Goal: Information Seeking & Learning: Learn about a topic

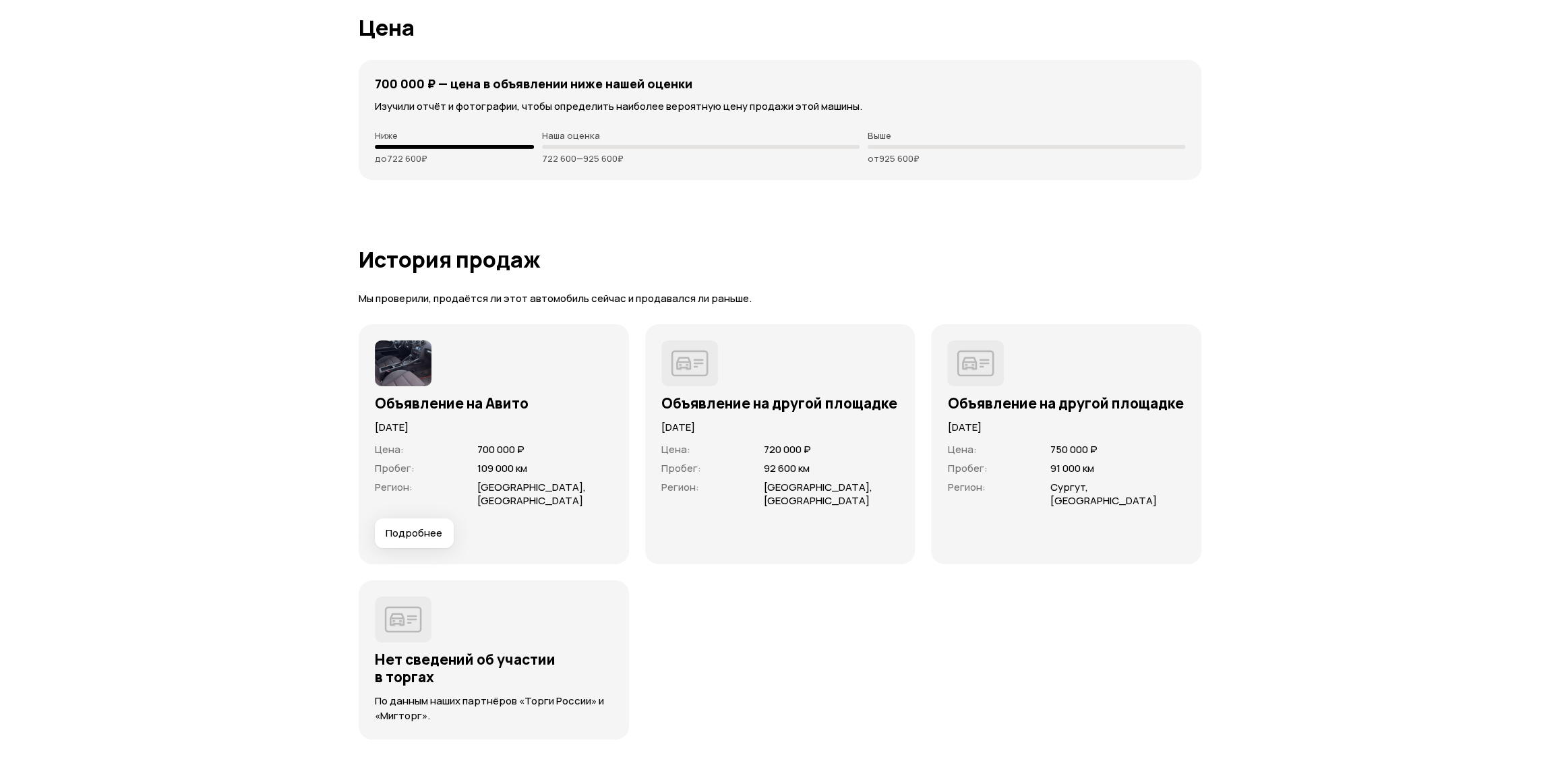
scroll to position [3677, 0]
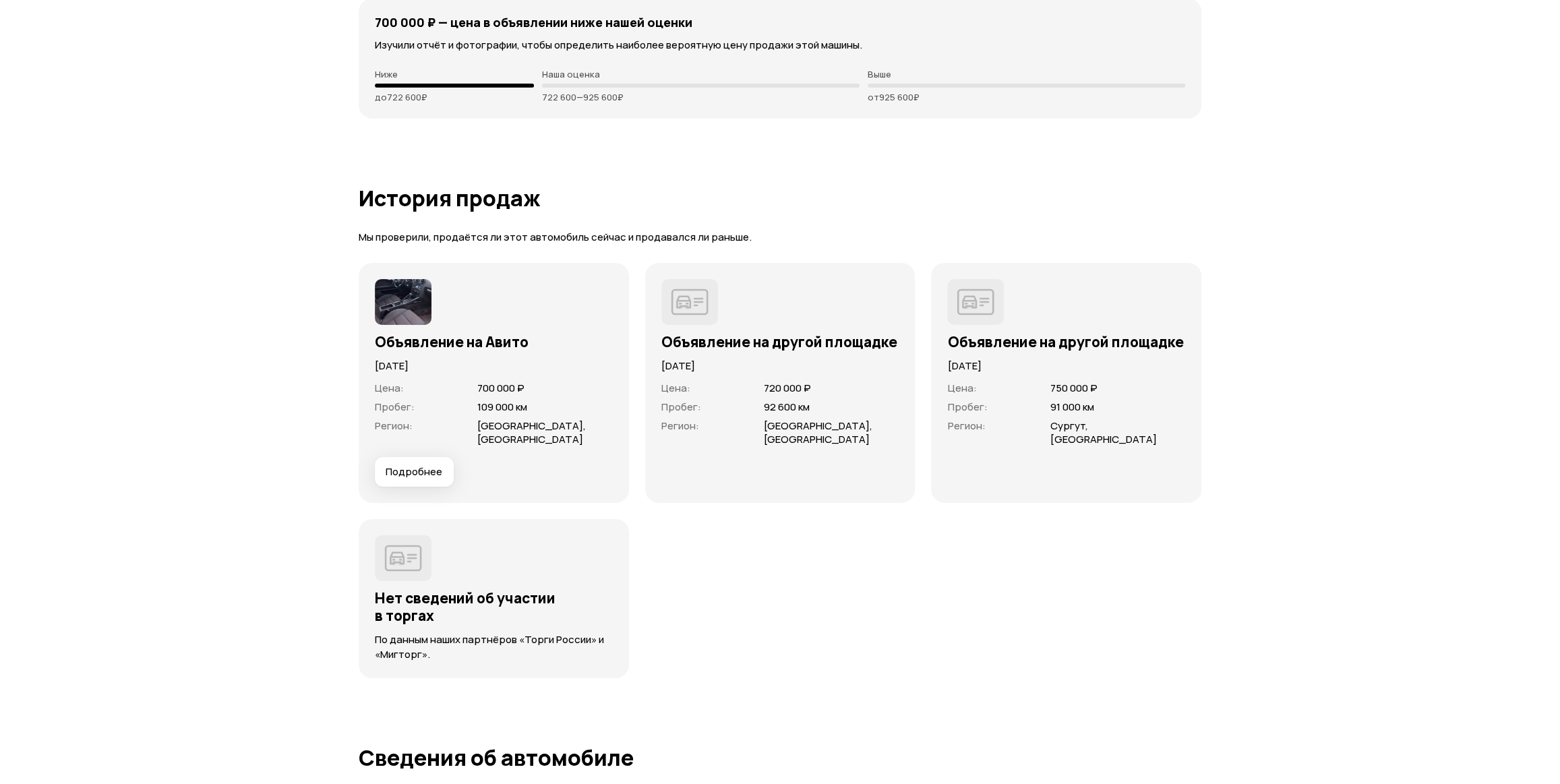
click at [392, 299] on img at bounding box center [403, 302] width 57 height 46
click at [407, 467] on span "Подробнее" at bounding box center [414, 471] width 57 height 14
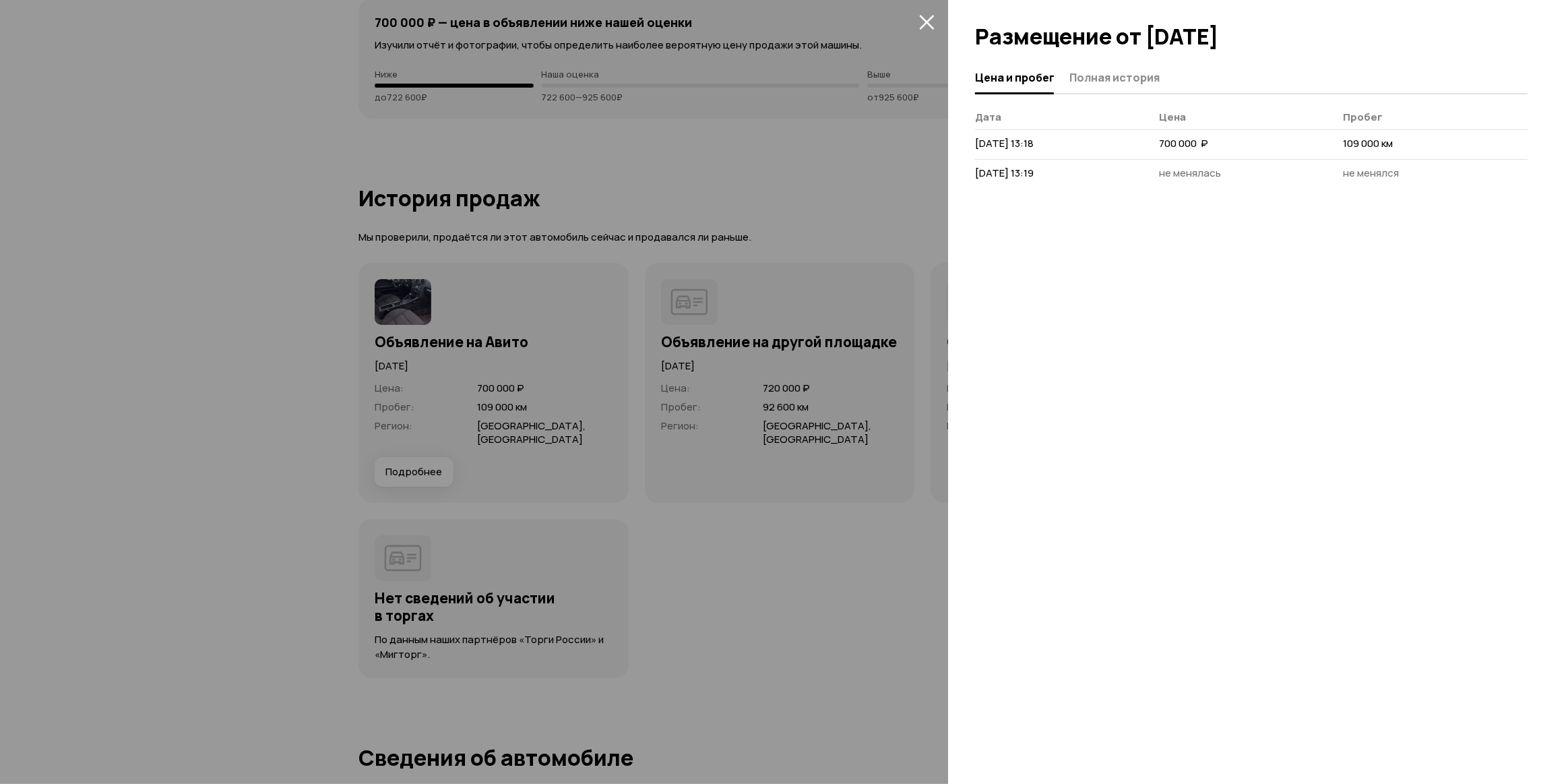
click at [281, 449] on div at bounding box center [784, 392] width 1568 height 784
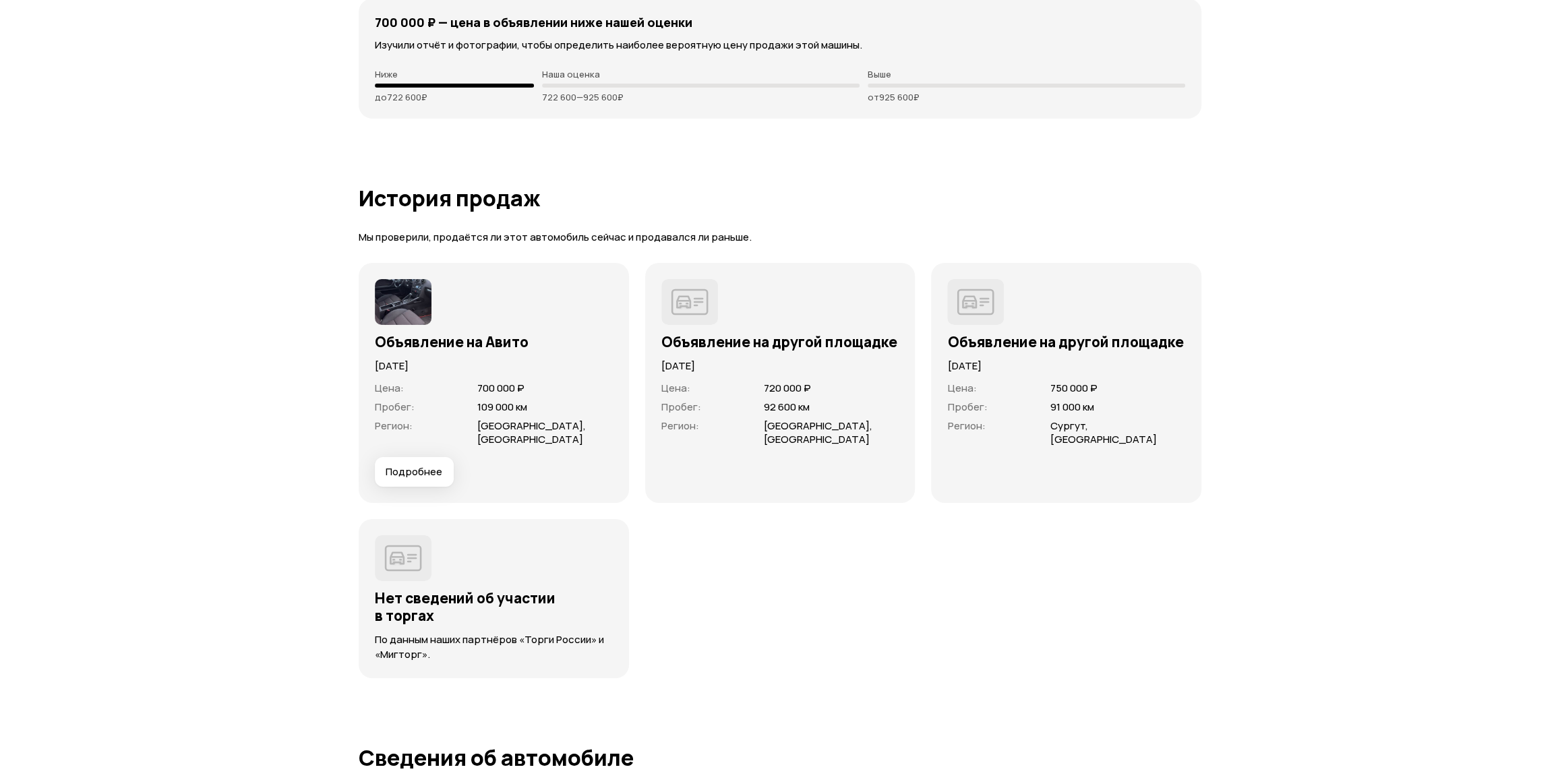
click at [691, 290] on img at bounding box center [690, 302] width 57 height 46
click at [713, 337] on h3 "Объявление на другой площадке" at bounding box center [780, 341] width 238 height 17
click at [973, 291] on img at bounding box center [976, 302] width 57 height 46
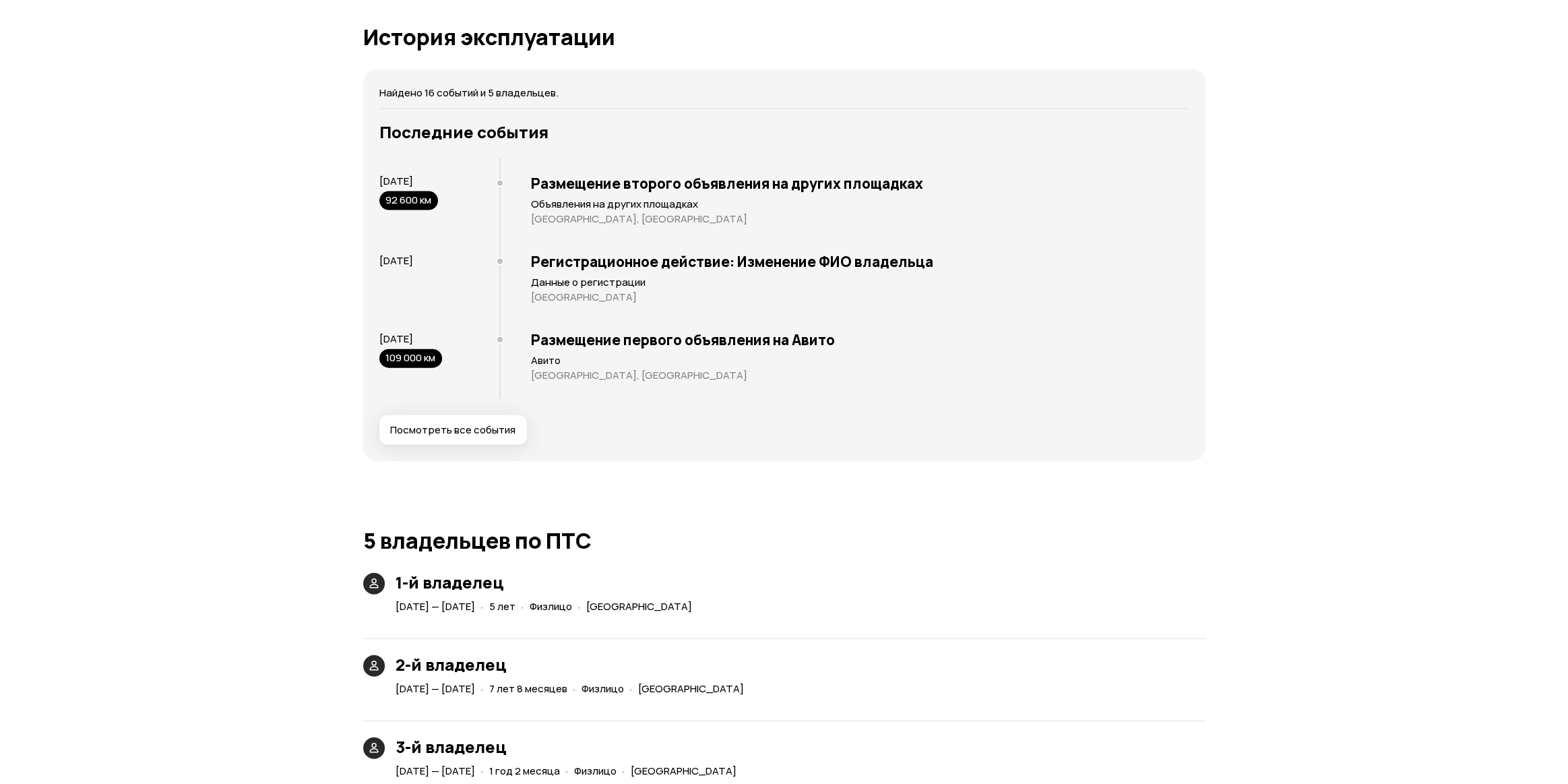
scroll to position [2223, 0]
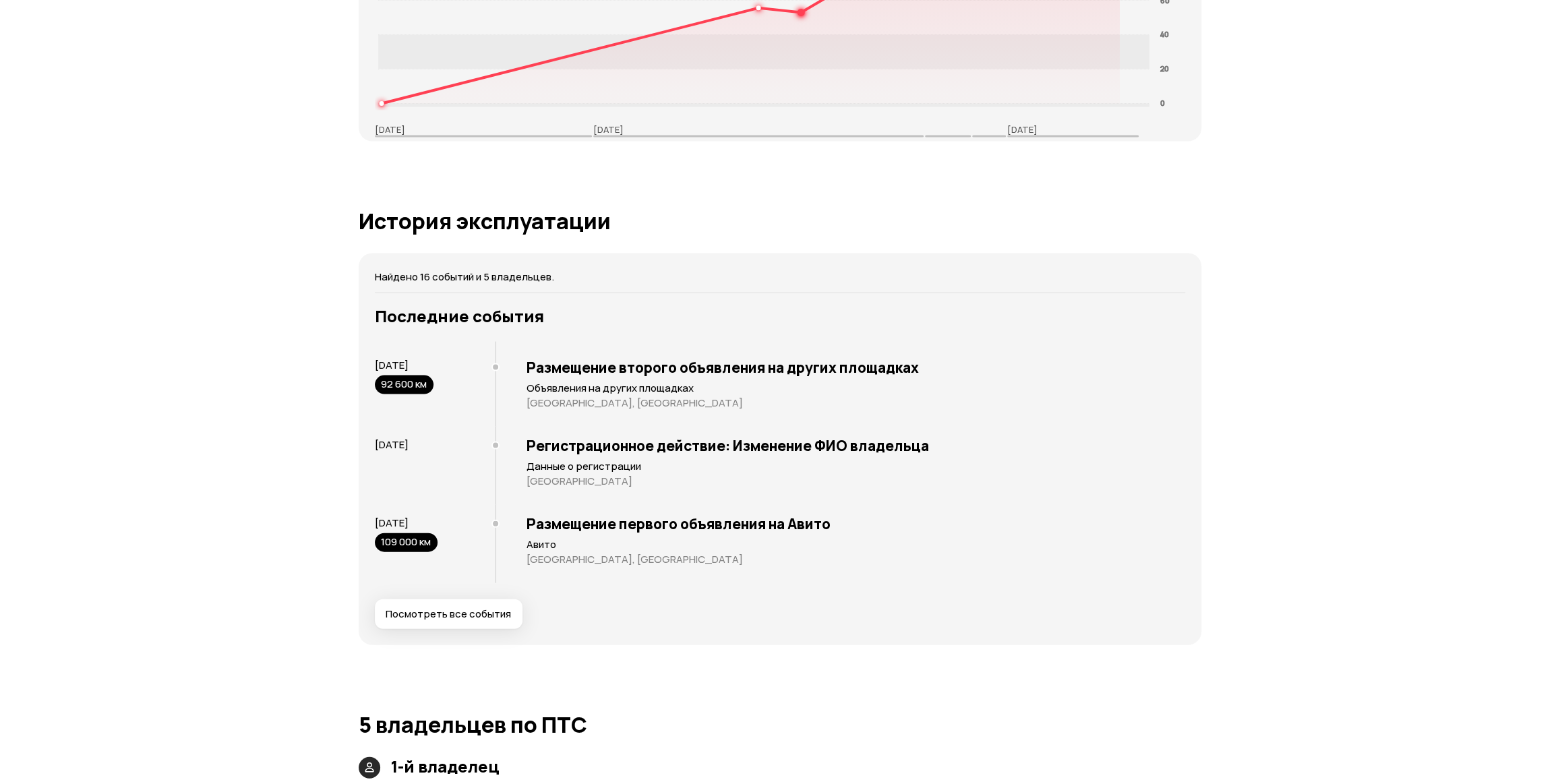
click at [506, 618] on span "Посмотреть все события" at bounding box center [448, 614] width 125 height 14
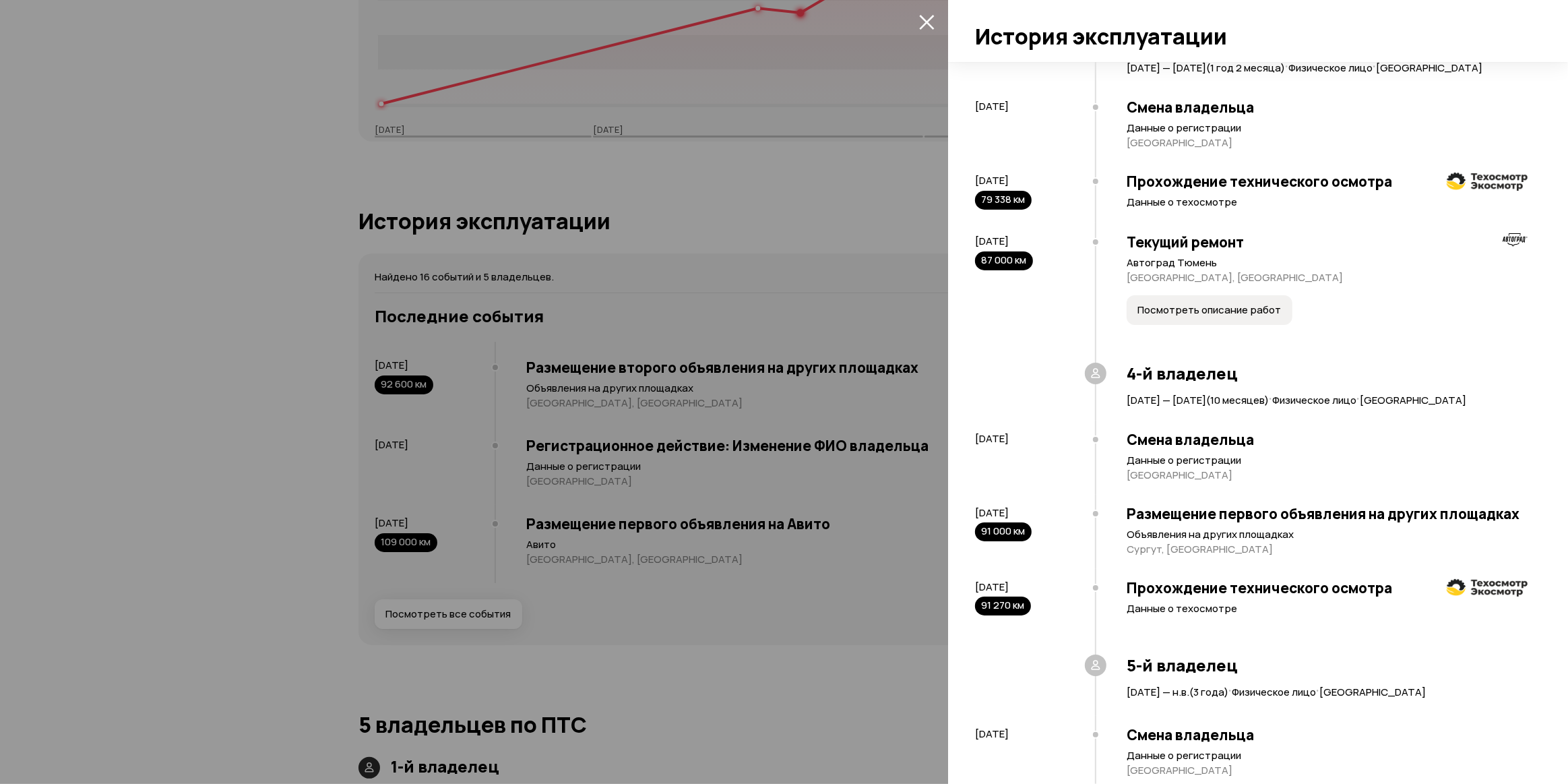
scroll to position [581, 0]
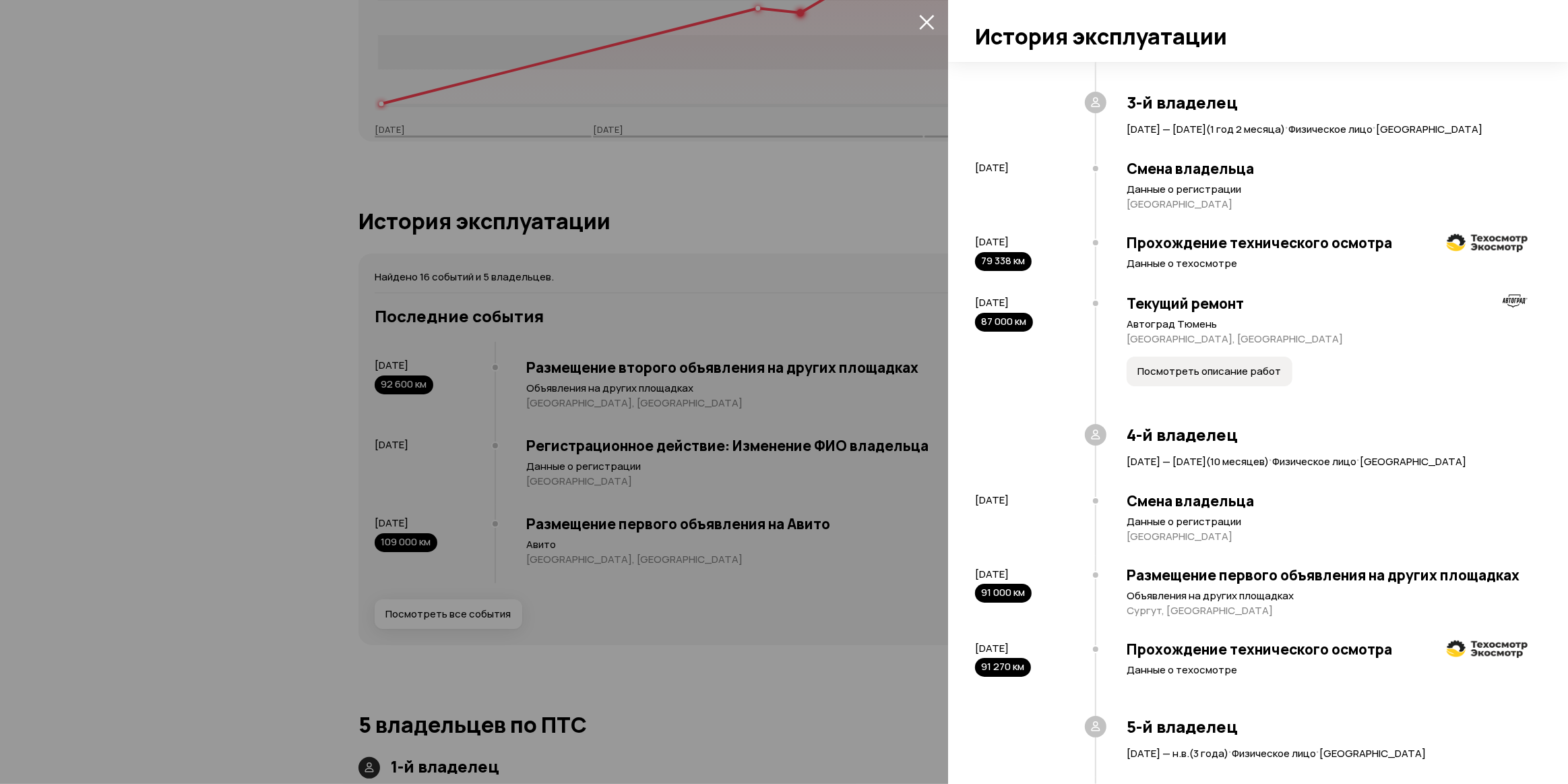
click at [1172, 378] on span "Посмотреть описание работ" at bounding box center [1208, 371] width 143 height 14
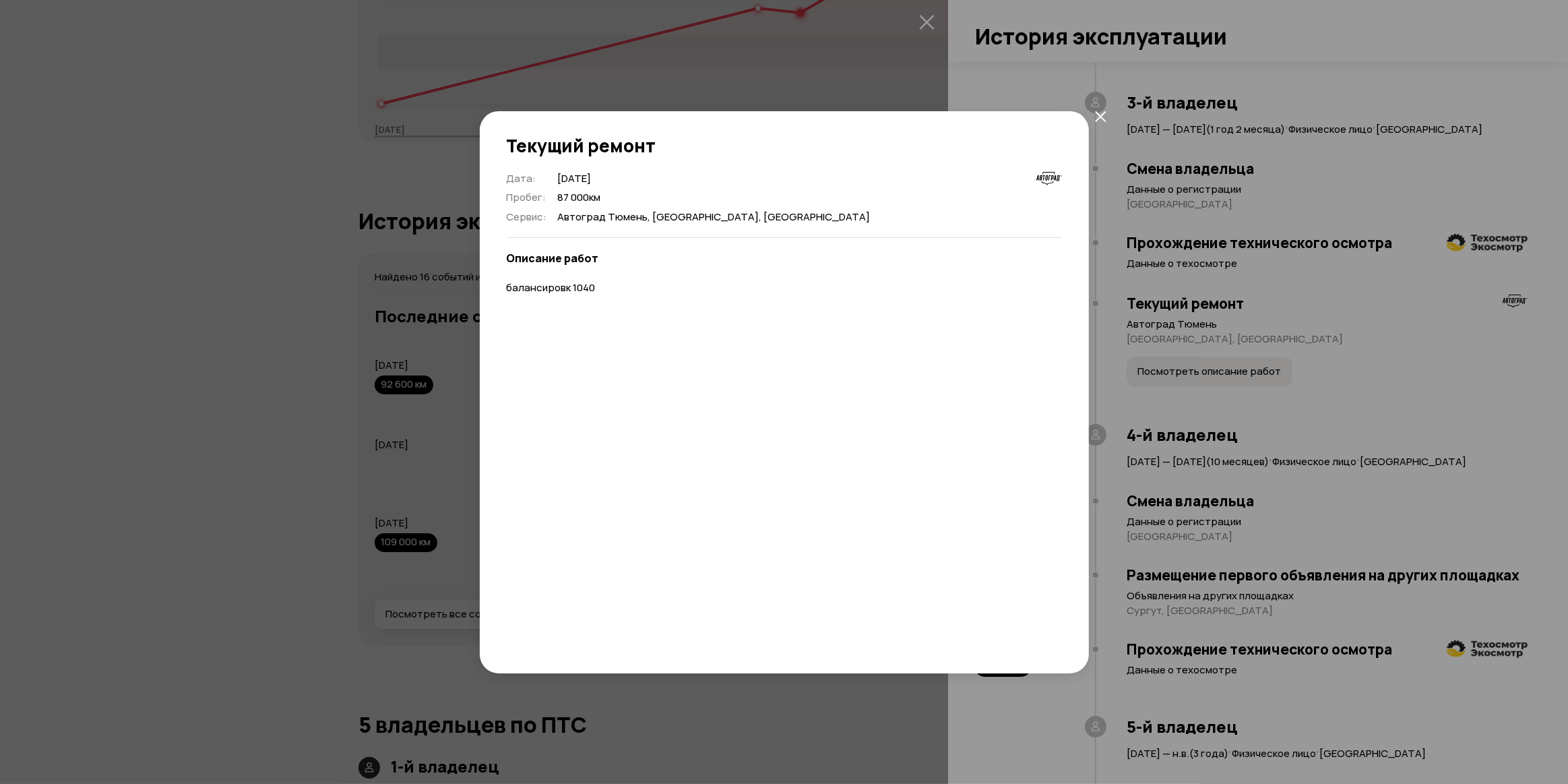
click at [1103, 114] on icon "закрыть" at bounding box center [1100, 116] width 12 height 12
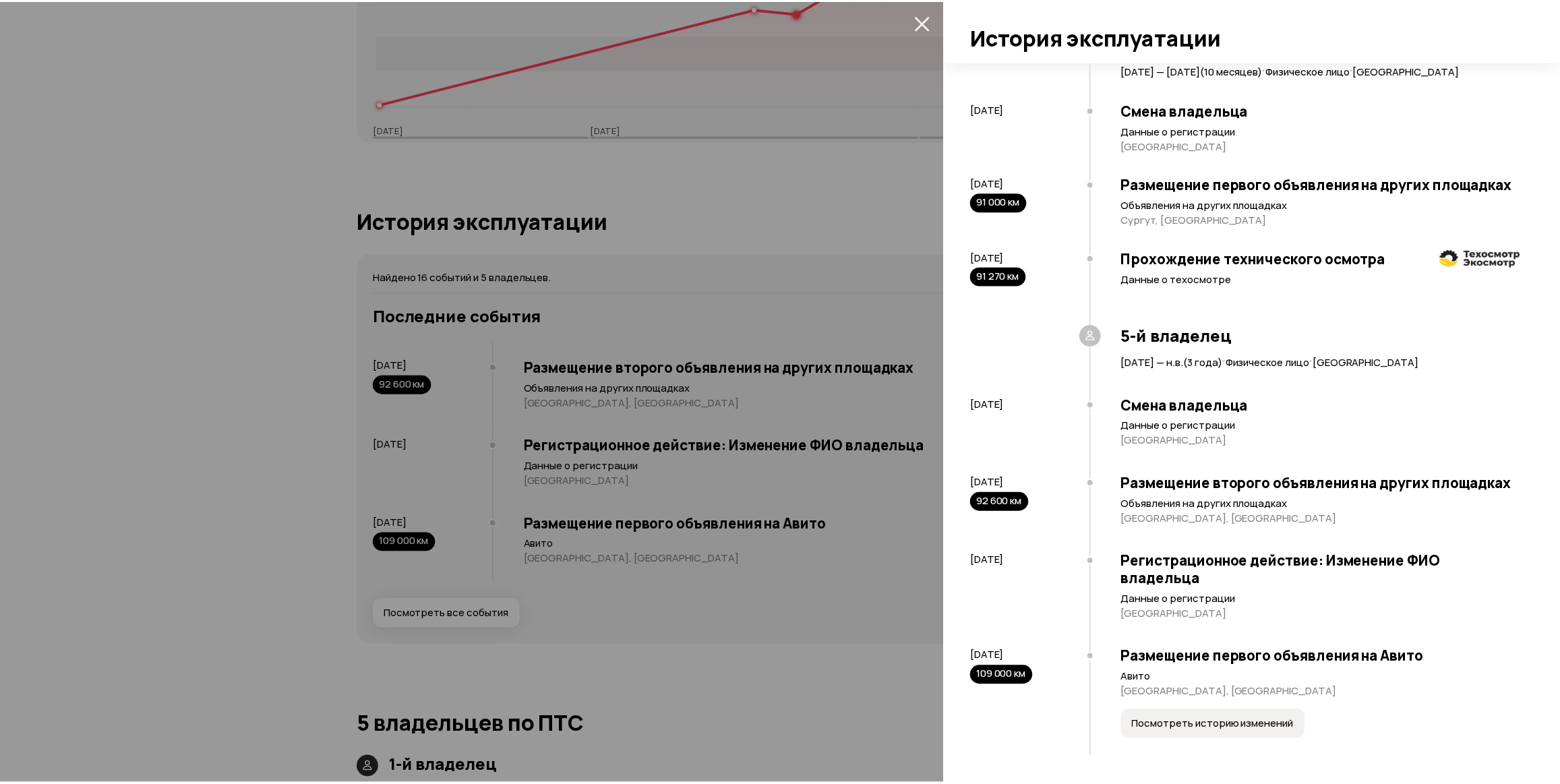
scroll to position [1072, 0]
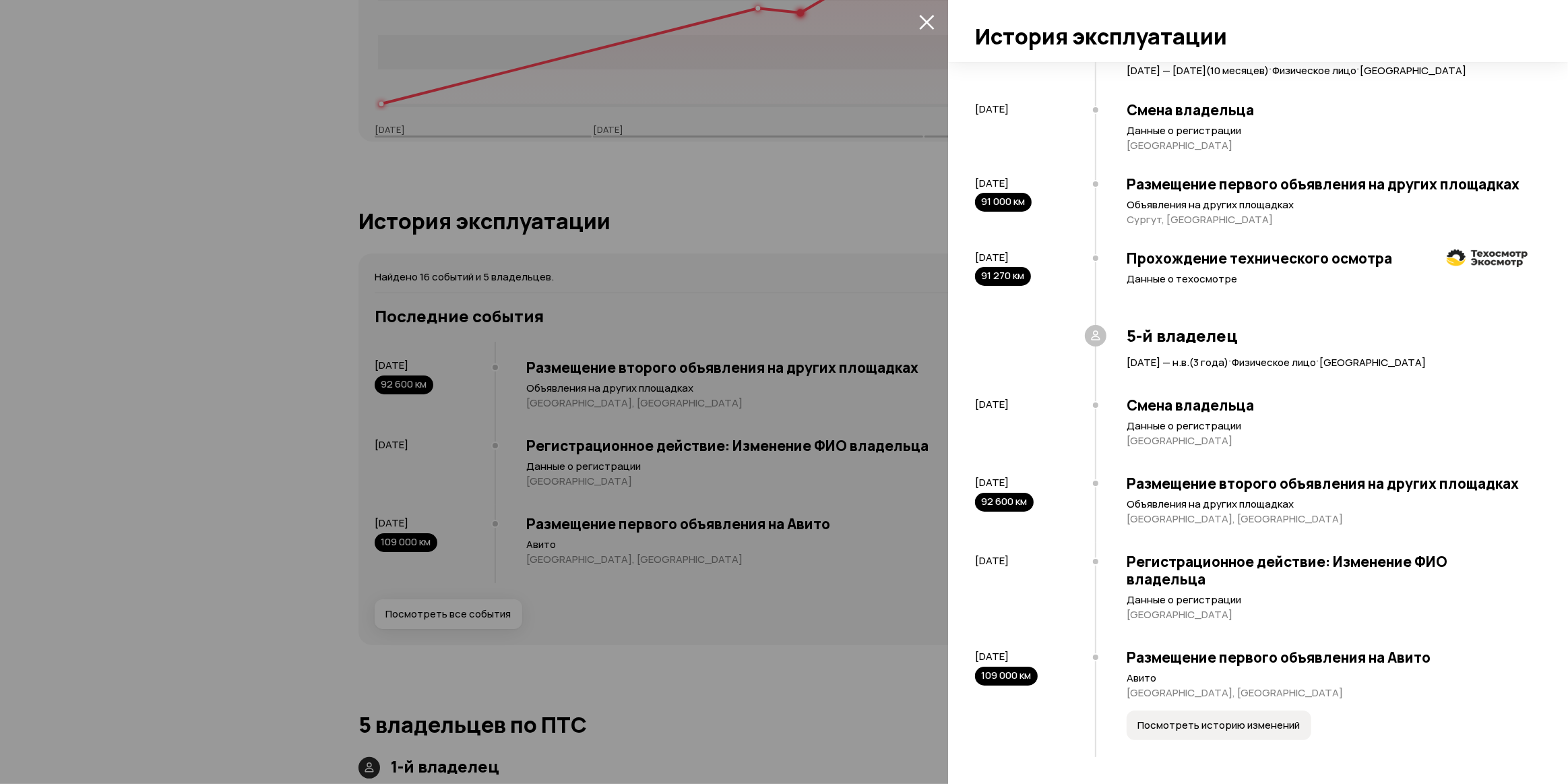
click at [924, 22] on icon "закрыть" at bounding box center [926, 21] width 16 height 16
